Goal: Obtain resource: Obtain resource

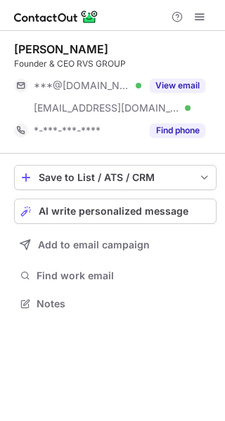
scroll to position [293, 225]
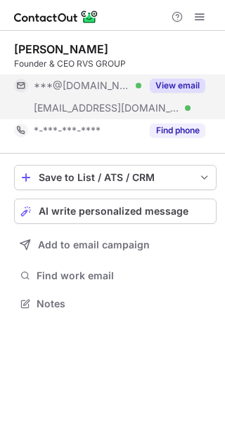
click at [170, 84] on button "View email" at bounding box center [176, 86] width 55 height 14
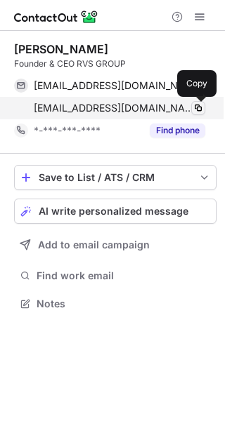
click at [194, 109] on span at bounding box center [197, 107] width 11 height 11
click at [199, 109] on span at bounding box center [197, 107] width 11 height 11
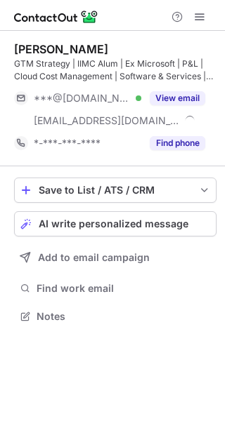
scroll to position [306, 225]
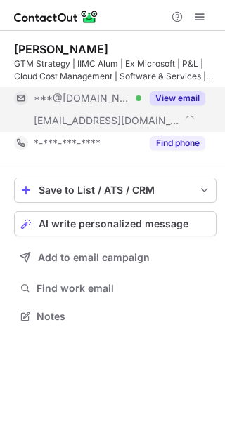
click at [168, 93] on button "View email" at bounding box center [176, 98] width 55 height 14
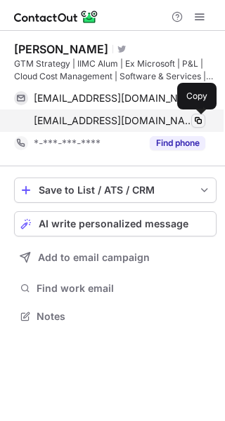
click at [199, 119] on span at bounding box center [197, 120] width 11 height 11
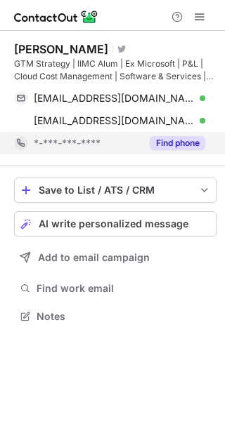
click at [186, 147] on button "Find phone" at bounding box center [176, 143] width 55 height 14
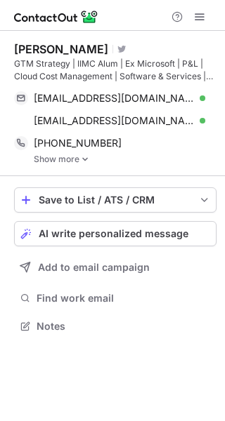
scroll to position [316, 225]
click at [78, 159] on link "Show more" at bounding box center [125, 159] width 182 height 10
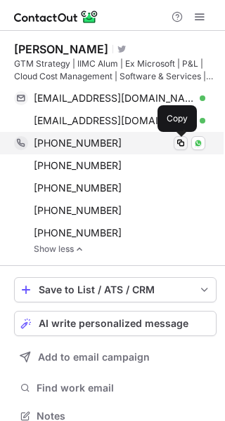
click at [181, 143] on span at bounding box center [180, 143] width 11 height 11
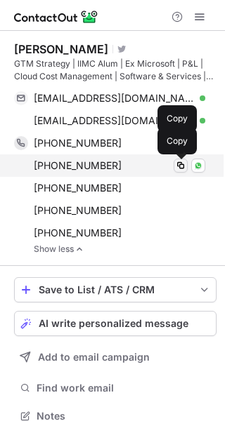
click at [179, 168] on span at bounding box center [180, 165] width 11 height 11
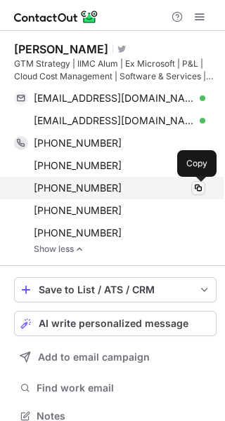
click at [201, 189] on span at bounding box center [197, 187] width 11 height 11
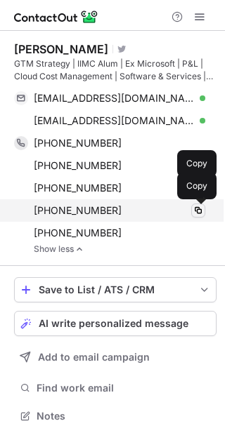
click at [193, 214] on span at bounding box center [197, 210] width 11 height 11
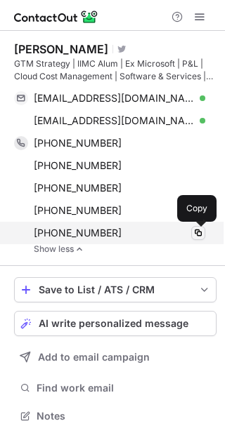
click at [197, 235] on span at bounding box center [197, 232] width 11 height 11
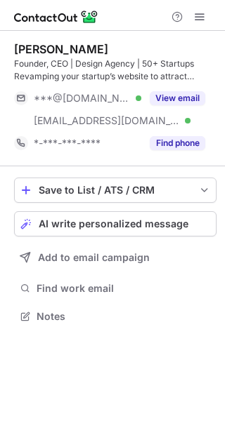
scroll to position [306, 225]
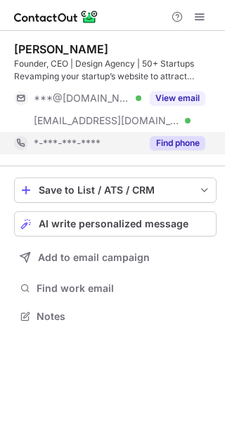
click at [176, 149] on button "Find phone" at bounding box center [176, 143] width 55 height 14
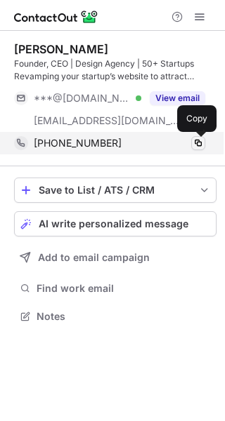
click at [194, 142] on span at bounding box center [197, 143] width 11 height 11
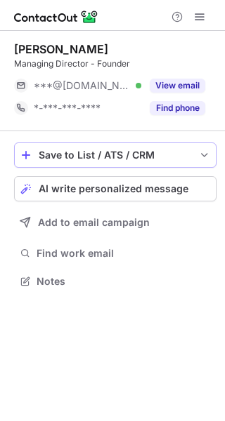
scroll to position [7, 7]
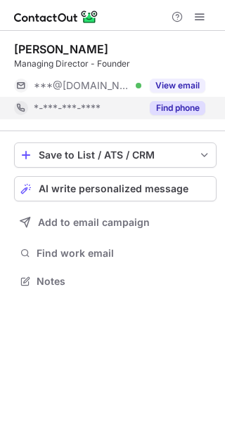
click at [182, 112] on button "Find phone" at bounding box center [176, 108] width 55 height 14
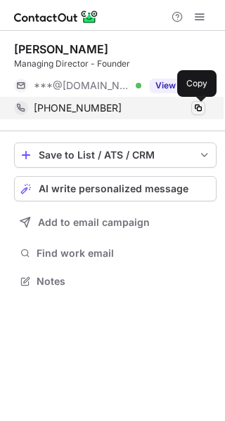
click at [199, 109] on span at bounding box center [197, 107] width 11 height 11
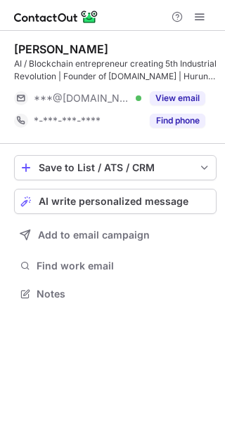
scroll to position [283, 225]
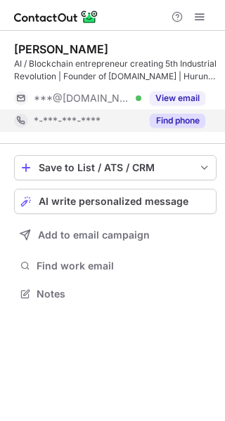
click at [197, 121] on button "Find phone" at bounding box center [176, 121] width 55 height 14
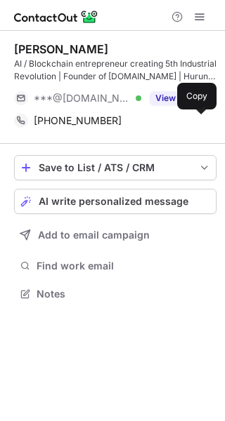
click at [197, 121] on span at bounding box center [197, 120] width 11 height 11
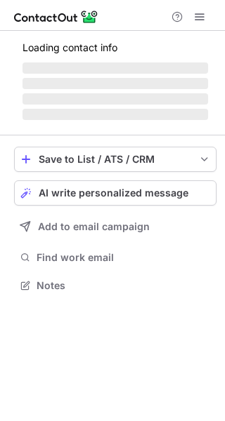
scroll to position [306, 225]
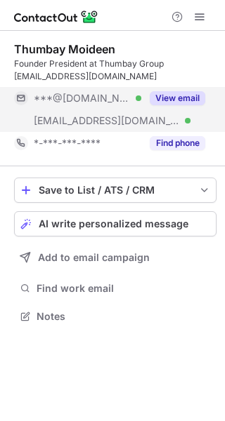
click at [183, 96] on button "View email" at bounding box center [176, 98] width 55 height 14
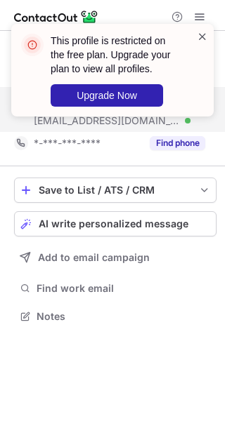
click at [204, 37] on span at bounding box center [201, 36] width 11 height 14
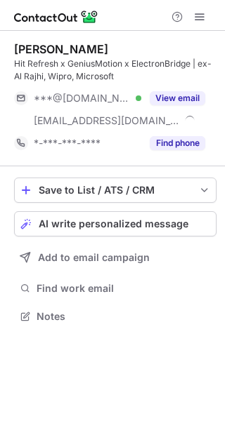
scroll to position [306, 225]
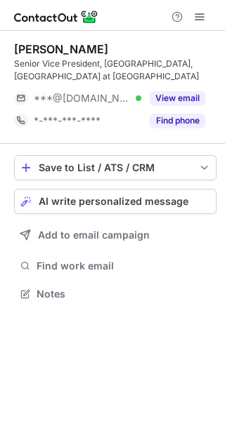
scroll to position [283, 225]
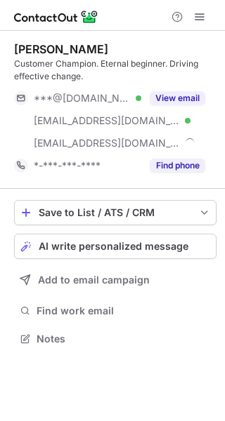
scroll to position [328, 225]
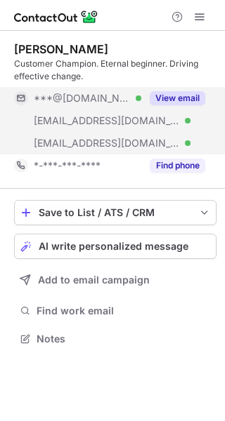
click at [182, 100] on button "View email" at bounding box center [176, 98] width 55 height 14
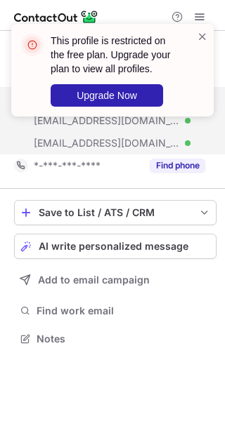
click at [114, 144] on span "***@intellectdesign.com" at bounding box center [107, 143] width 146 height 13
